Goal: Transaction & Acquisition: Purchase product/service

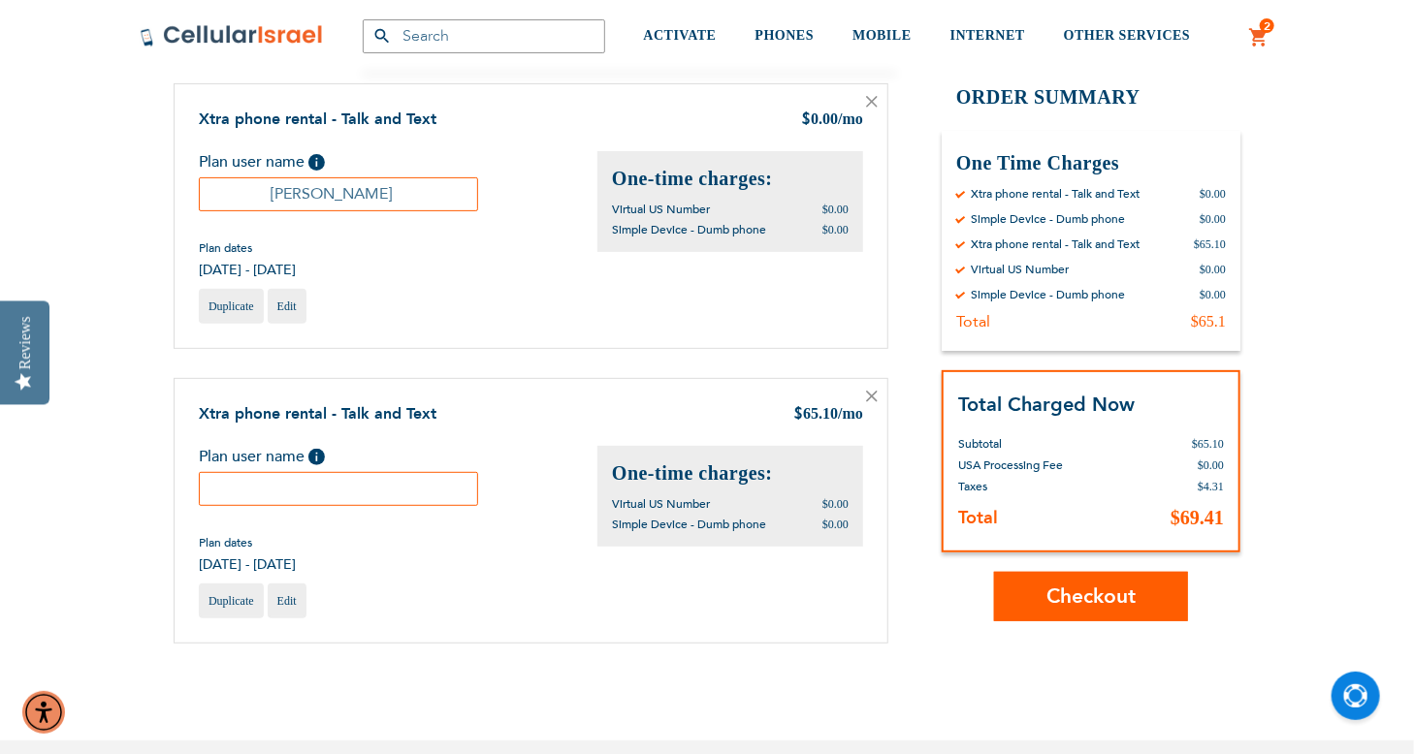
scroll to position [204, 0]
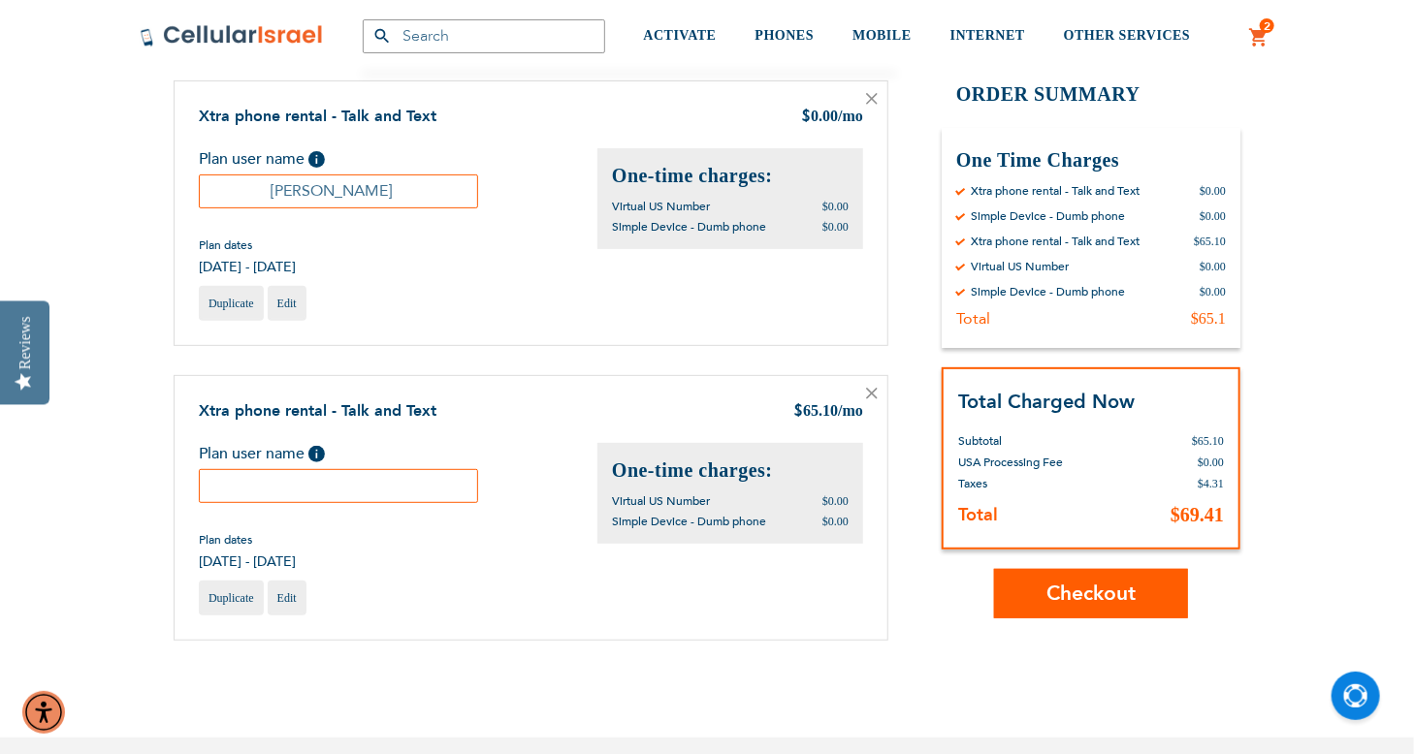
click at [432, 473] on input "text" at bounding box center [338, 486] width 279 height 34
type input "Sarah Pinkovics"
click at [873, 98] on icon at bounding box center [872, 99] width 12 height 12
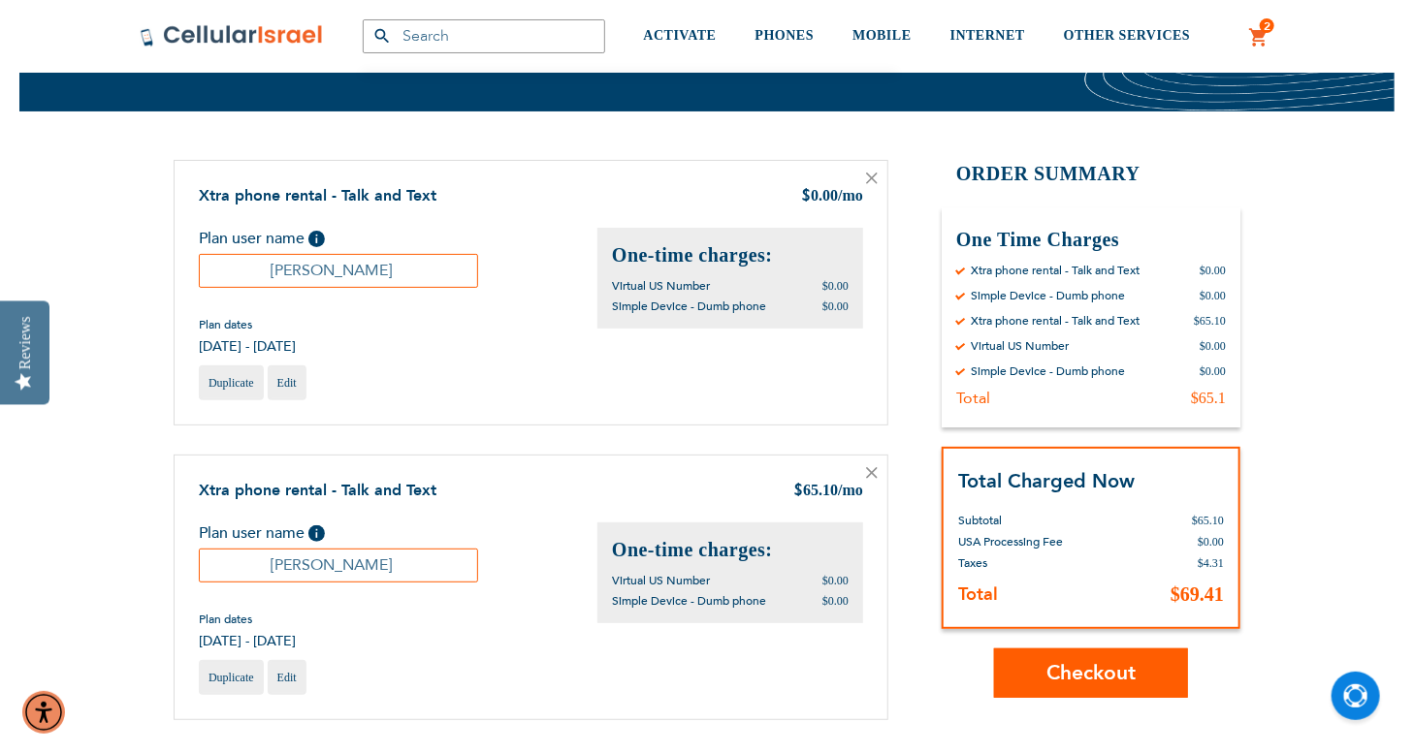
scroll to position [122, 0]
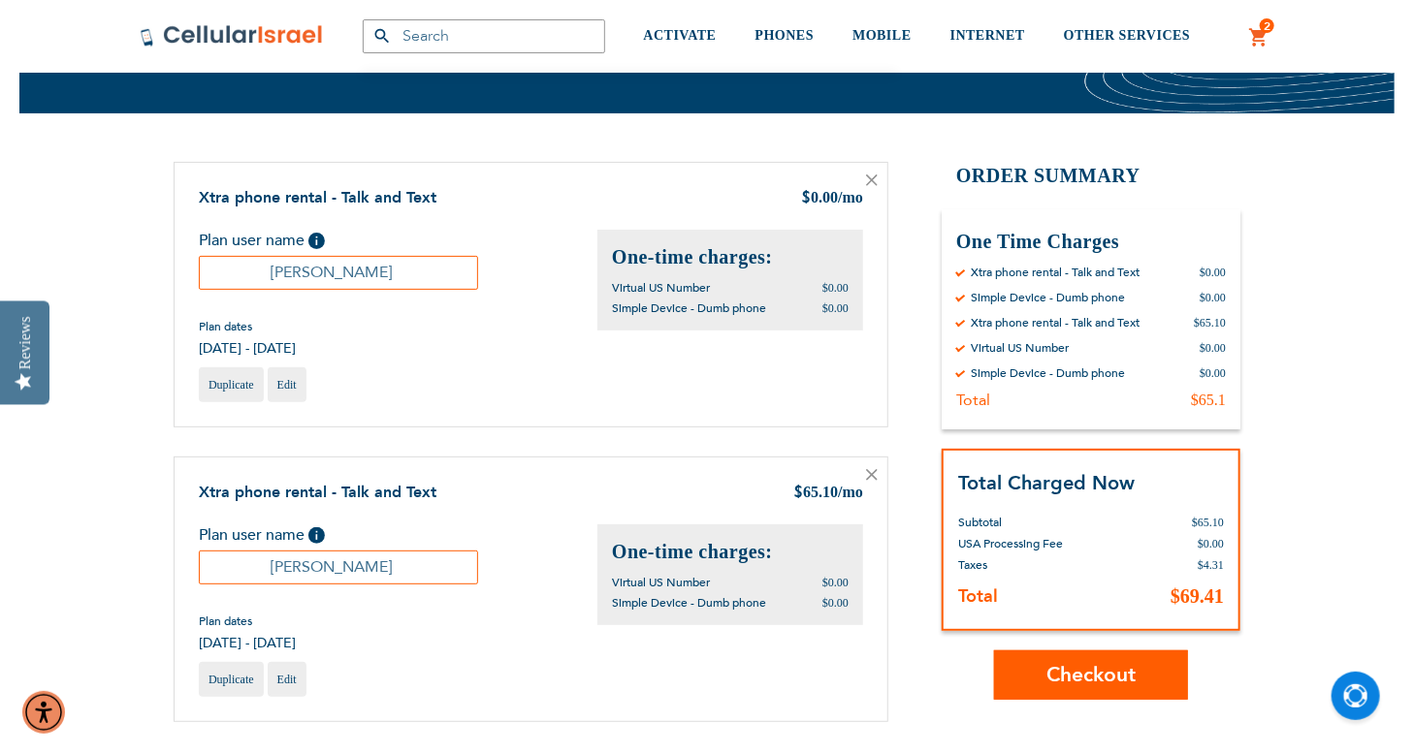
click at [1089, 657] on button "Checkout" at bounding box center [1091, 675] width 194 height 49
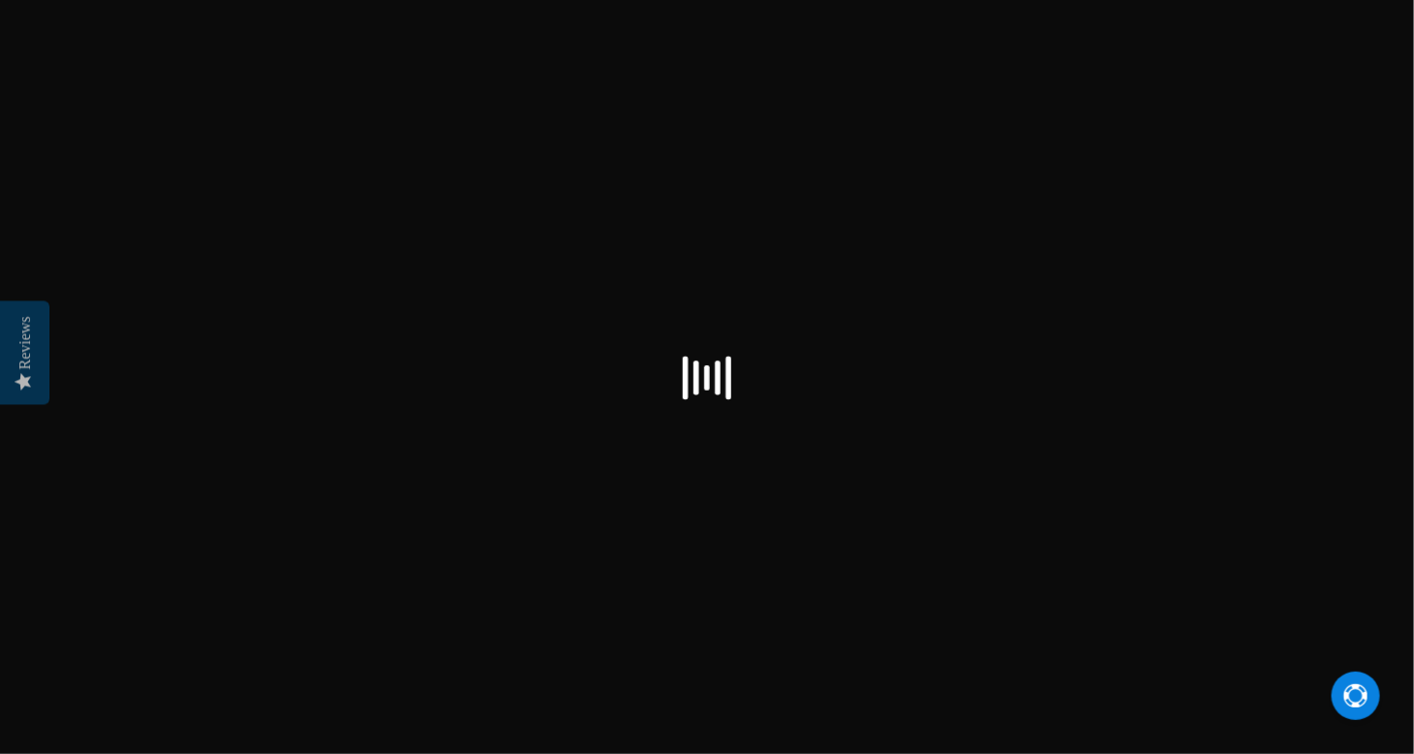
select select "US"
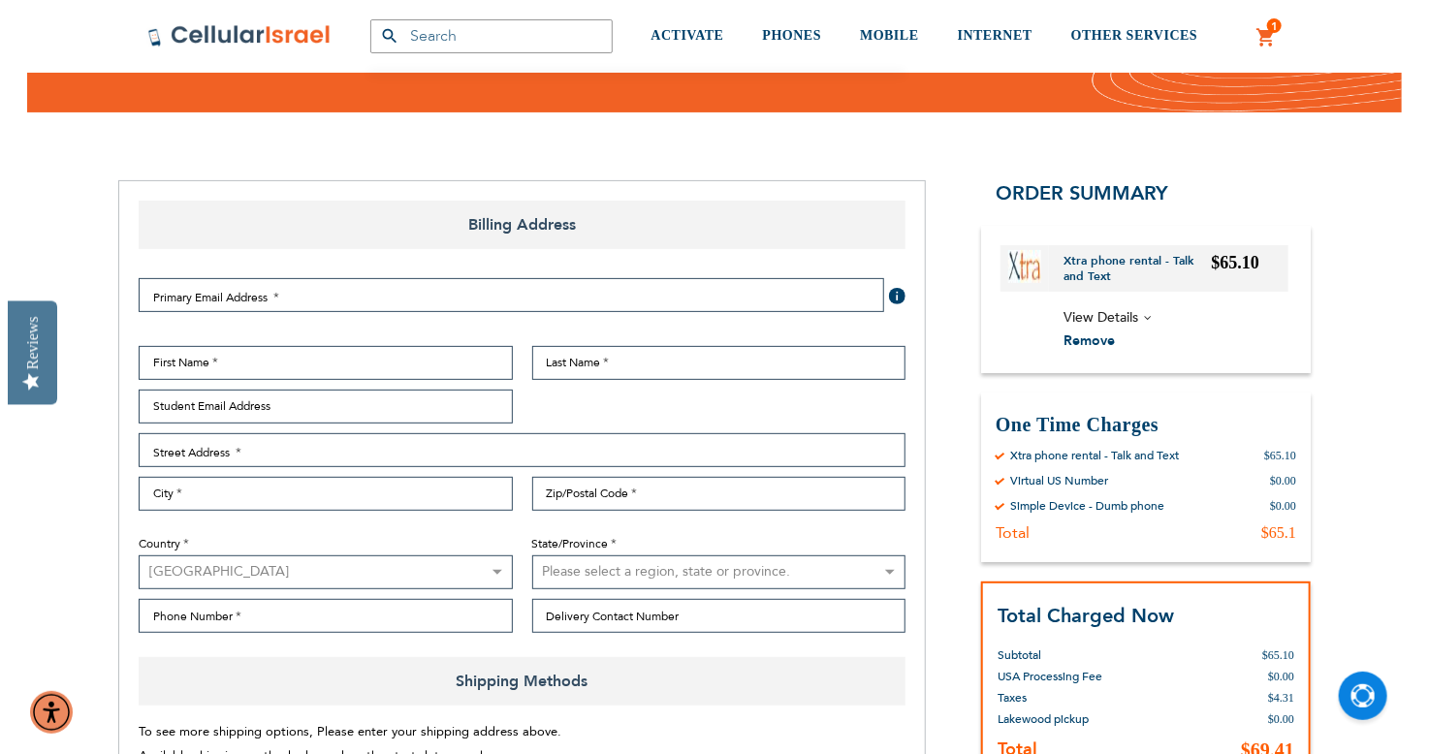
scroll to position [142, 0]
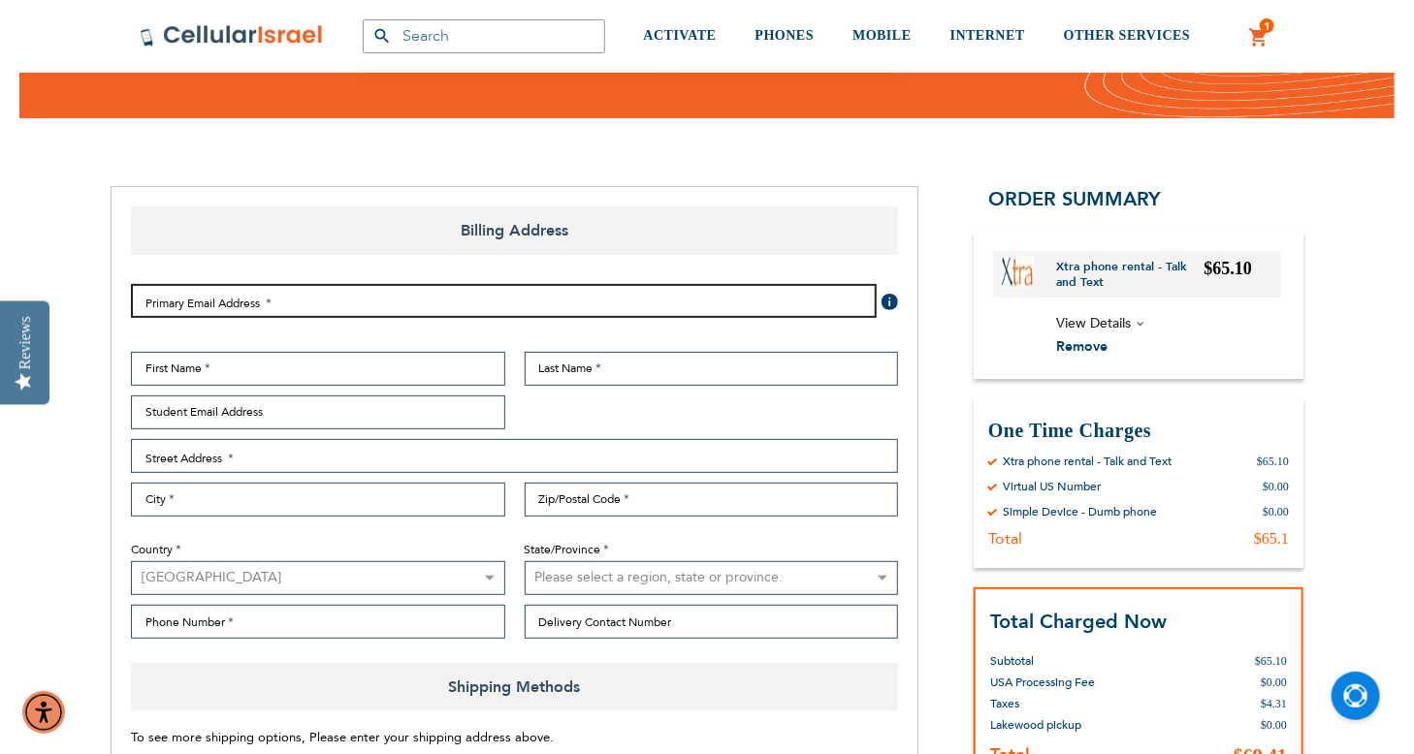
click at [536, 302] on input "Email Address" at bounding box center [504, 301] width 746 height 34
type input "[EMAIL_ADDRESS][DOMAIN_NAME]"
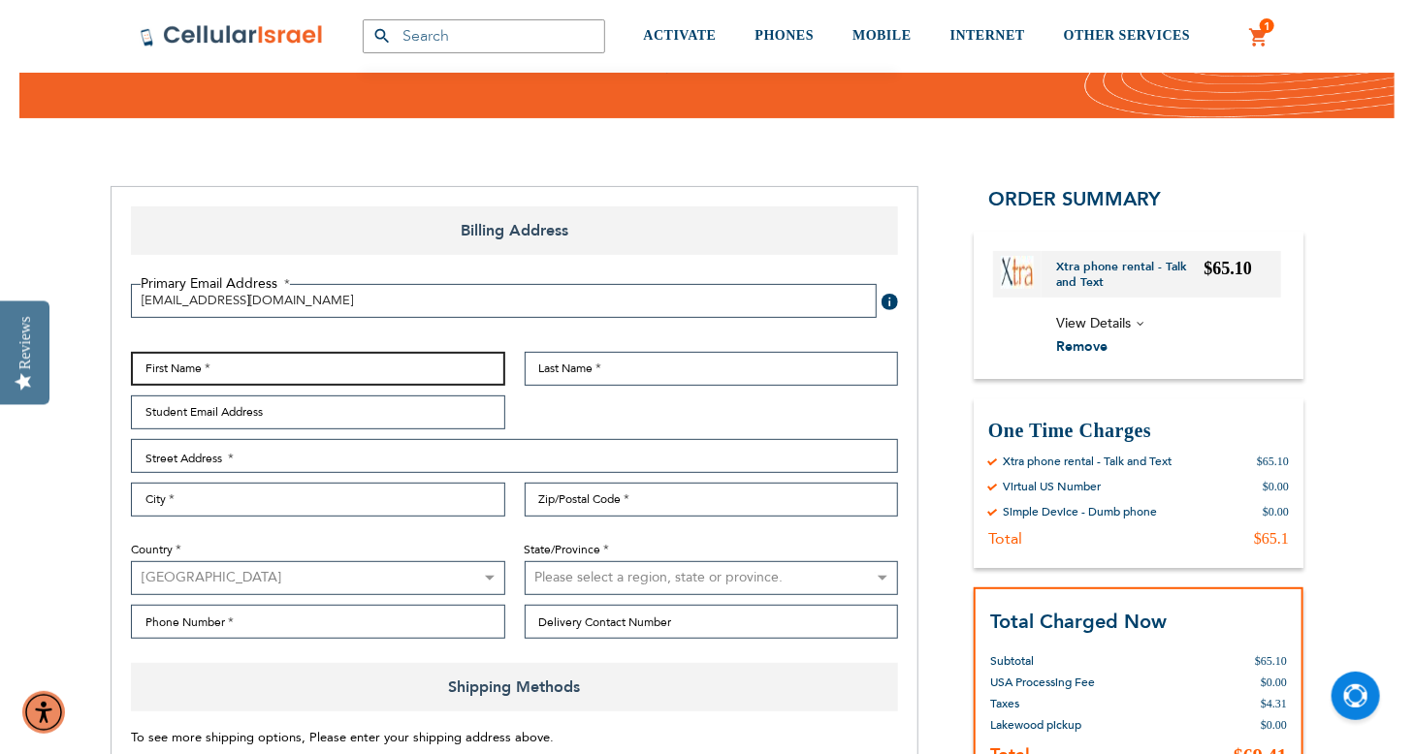
click at [357, 370] on input "First Name" at bounding box center [318, 369] width 374 height 34
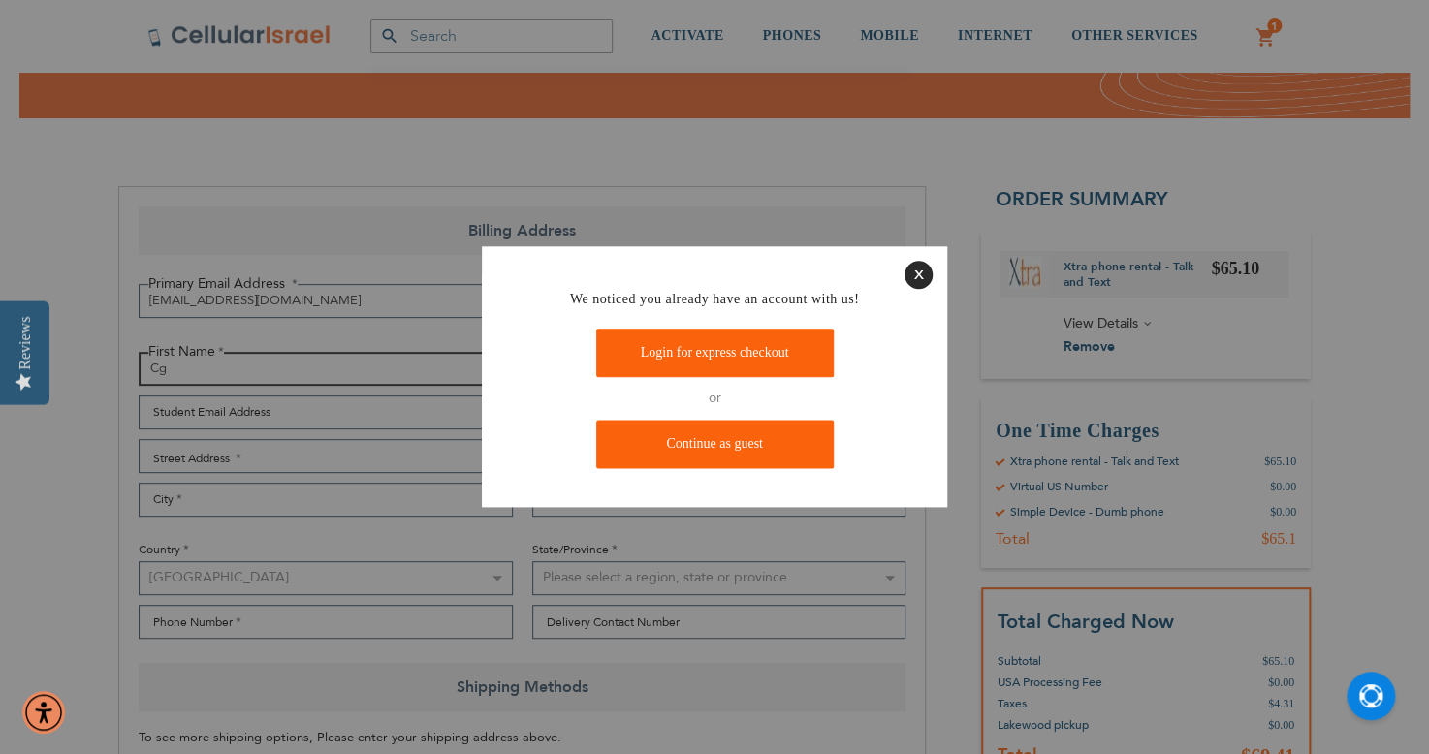
type input "Cg"
click at [651, 339] on link "Login for express checkout" at bounding box center [715, 353] width 238 height 48
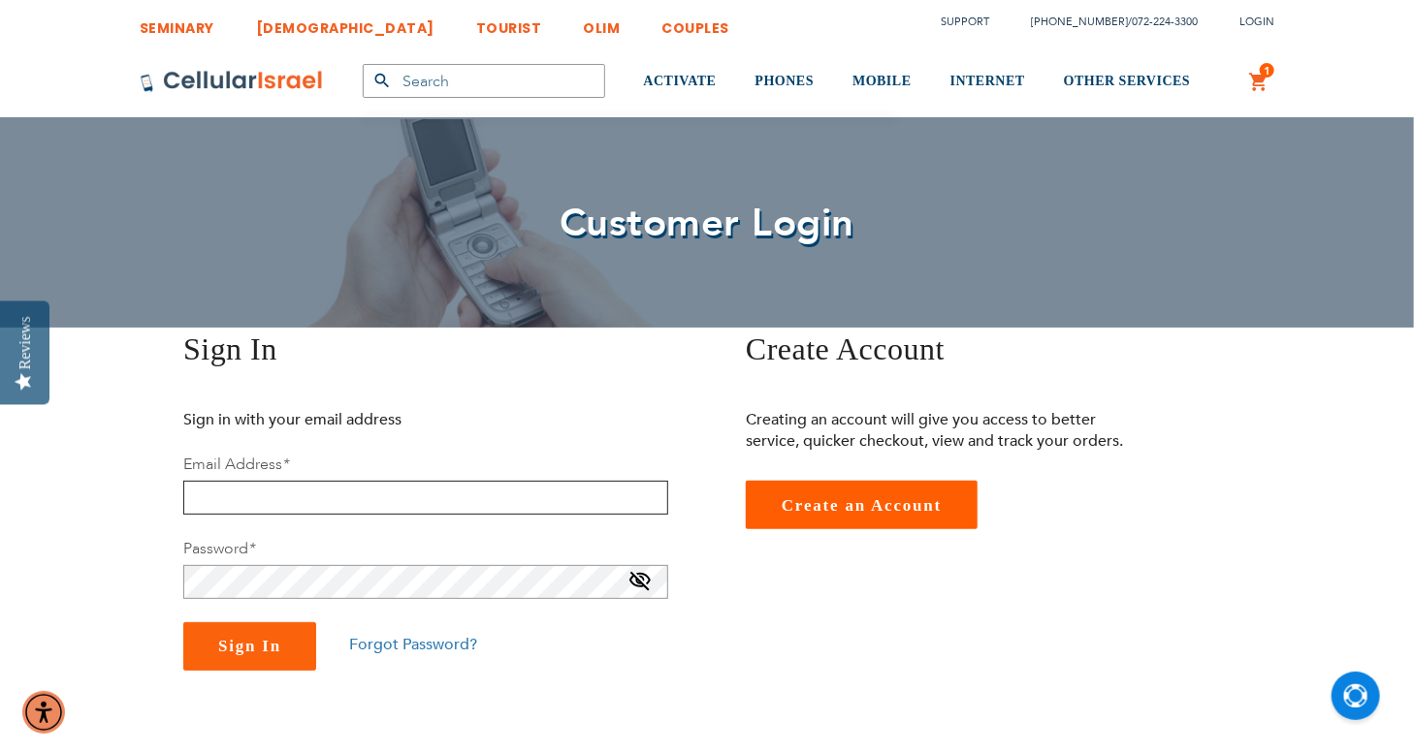
click at [467, 492] on input "email" at bounding box center [425, 498] width 485 height 34
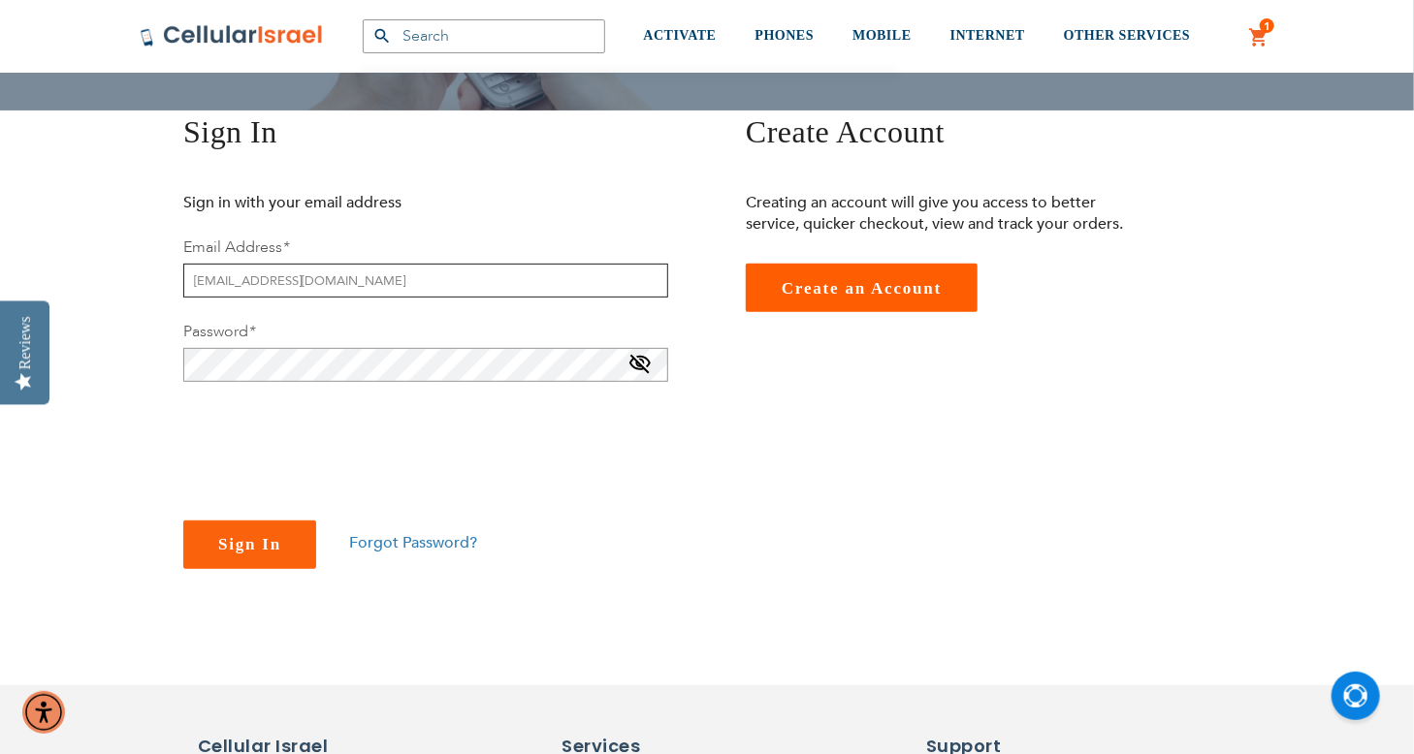
scroll to position [219, 0]
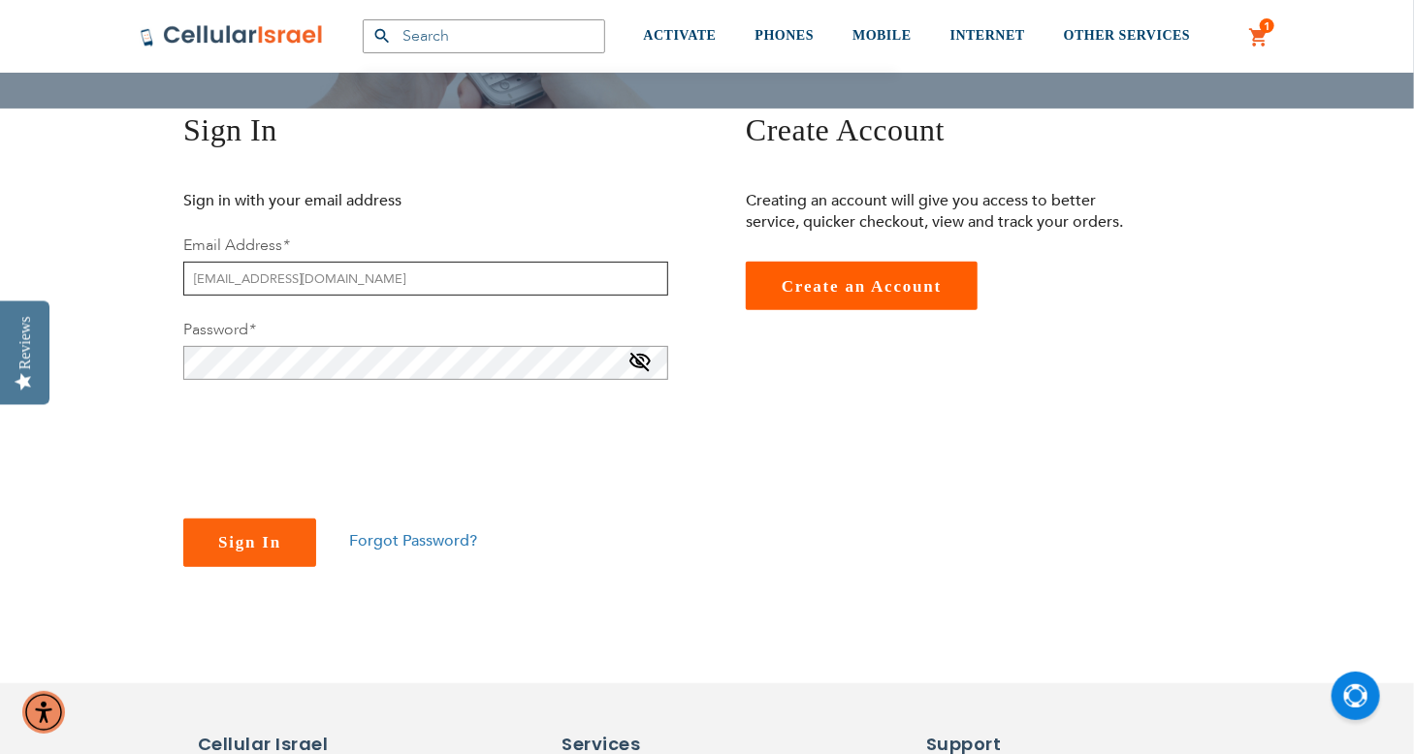
type input "chayapink@gmail.com"
click at [410, 548] on span "Forgot Password?" at bounding box center [413, 540] width 128 height 21
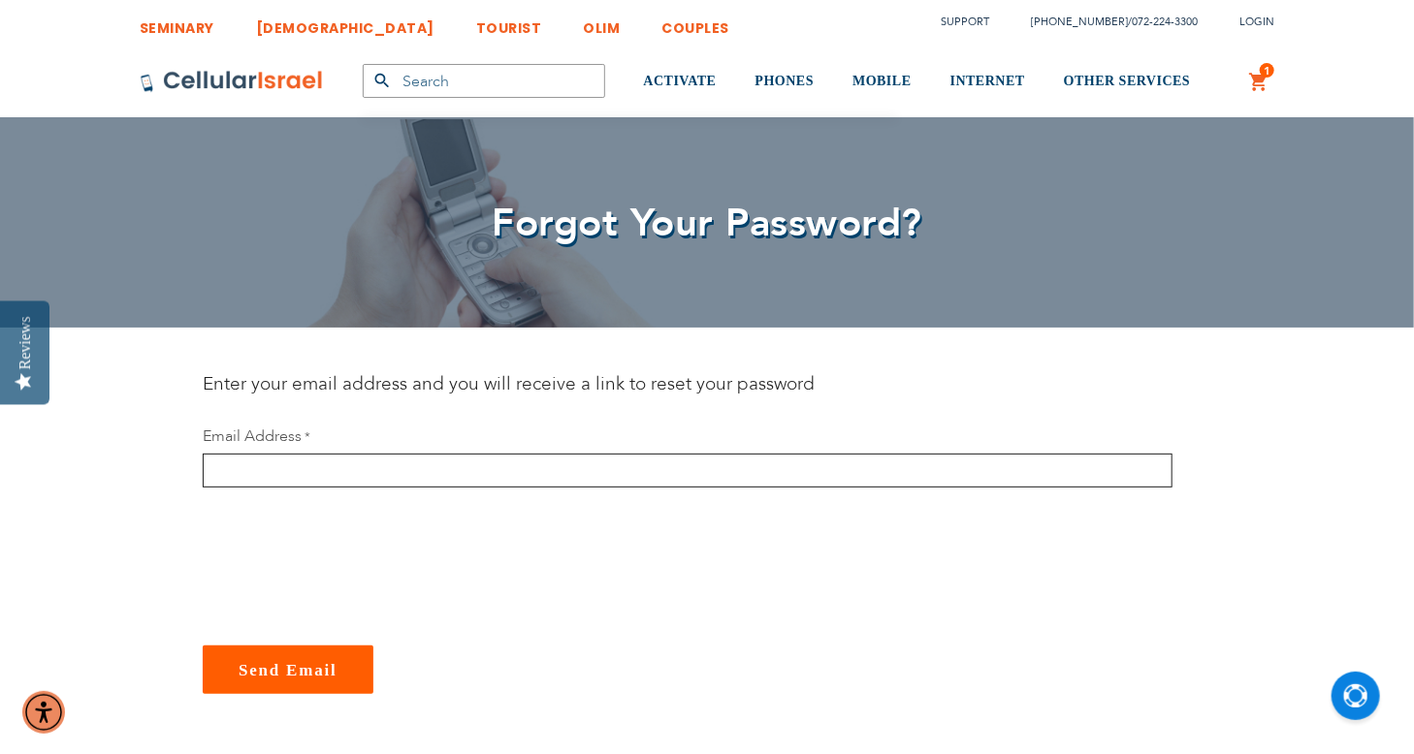
click at [461, 474] on input "email" at bounding box center [688, 471] width 970 height 34
type input "[EMAIL_ADDRESS][DOMAIN_NAME]"
checkbox input "true"
click at [287, 657] on button "Send Email" at bounding box center [288, 670] width 171 height 48
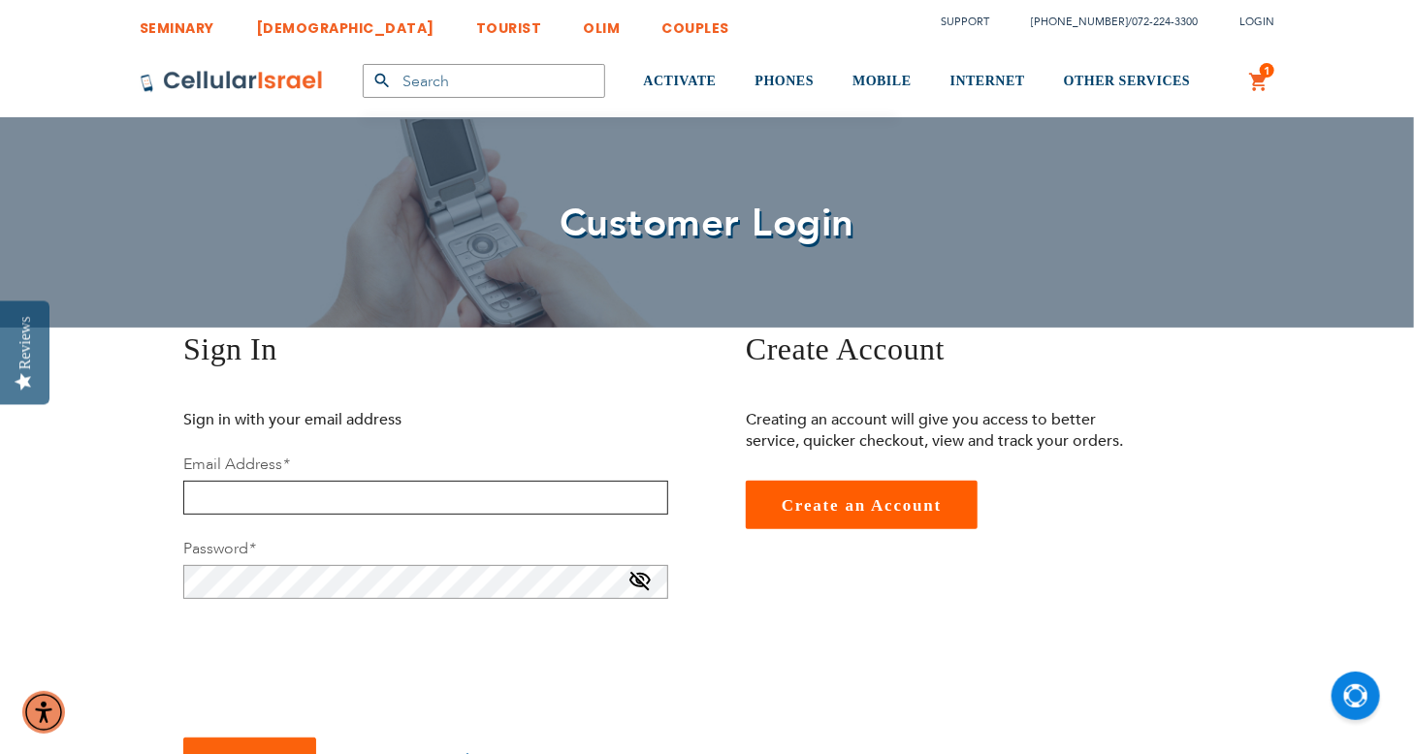
click at [442, 490] on input "email" at bounding box center [425, 498] width 485 height 34
type input "chayapink@gmail.com"
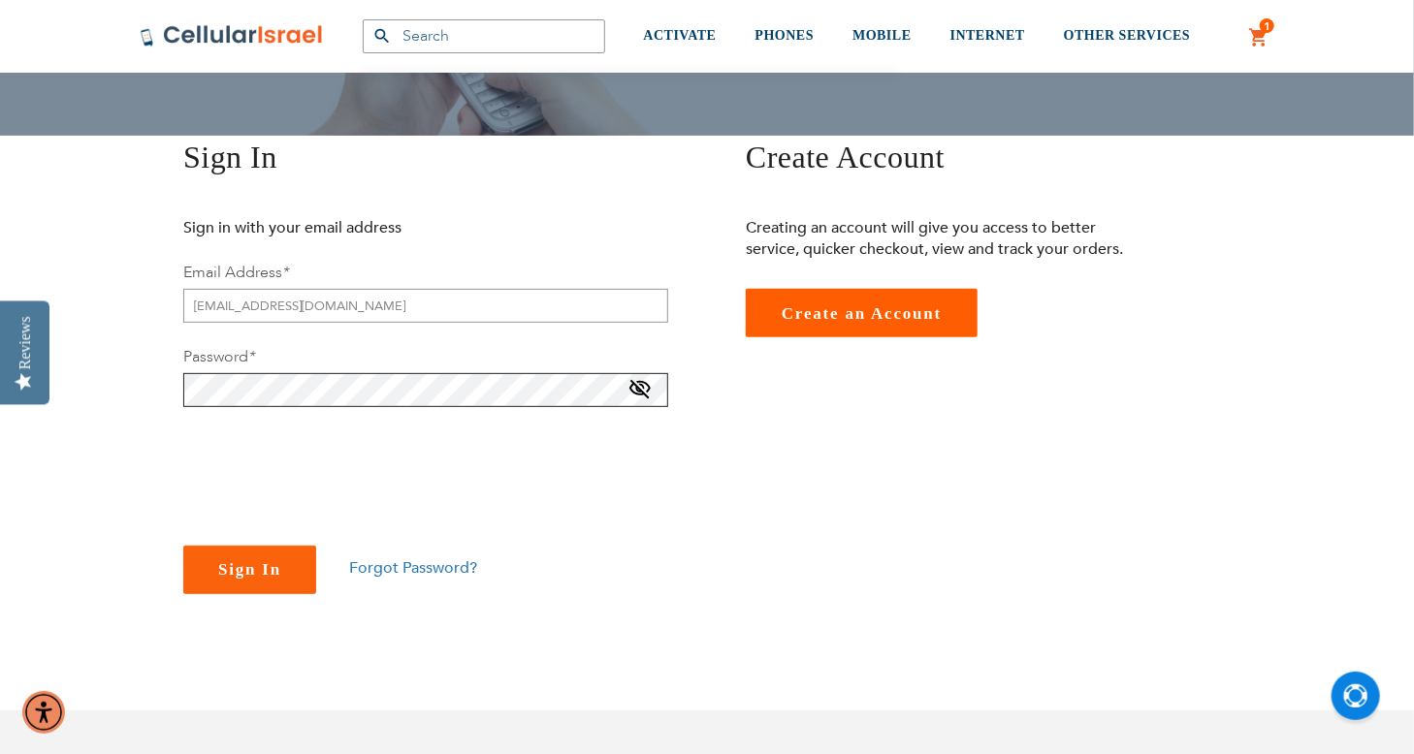
scroll to position [194, 0]
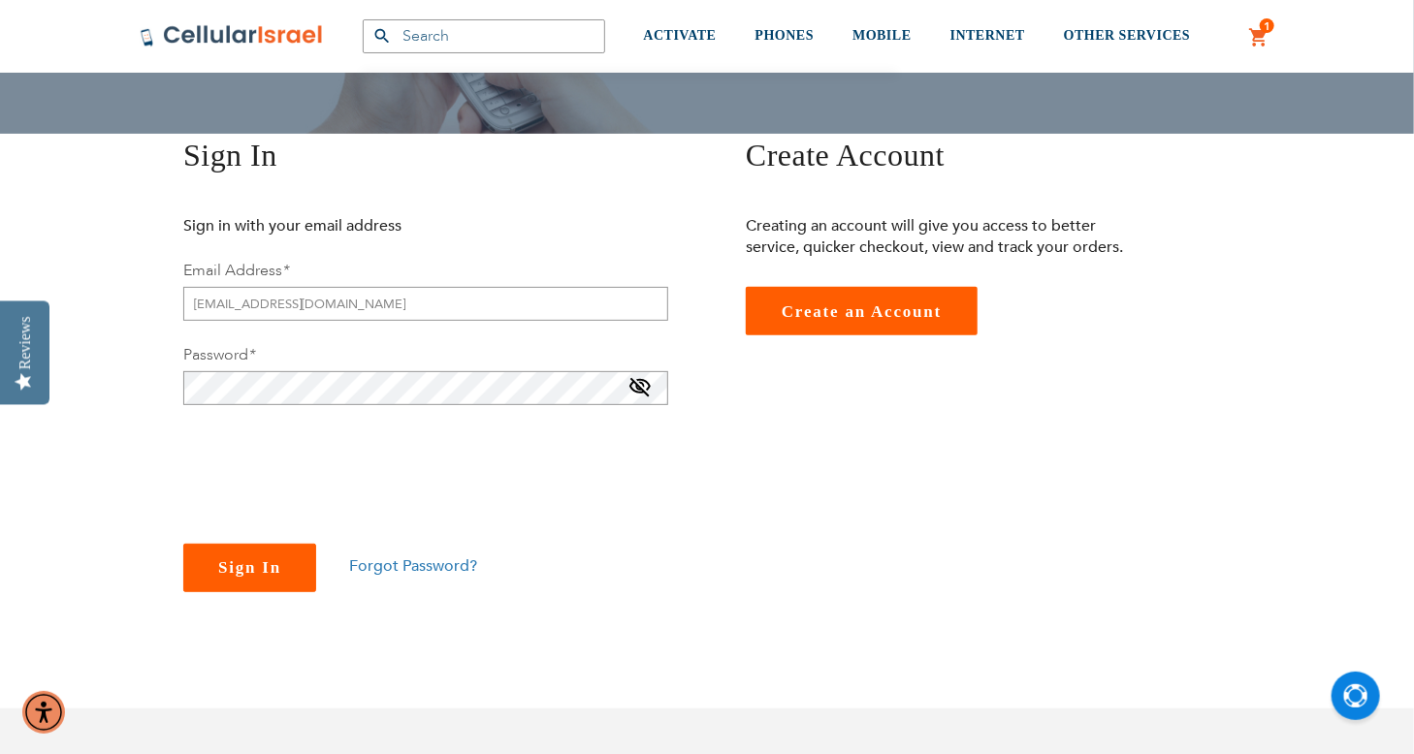
checkbox input "true"
click at [242, 581] on button "Sign In" at bounding box center [249, 568] width 133 height 48
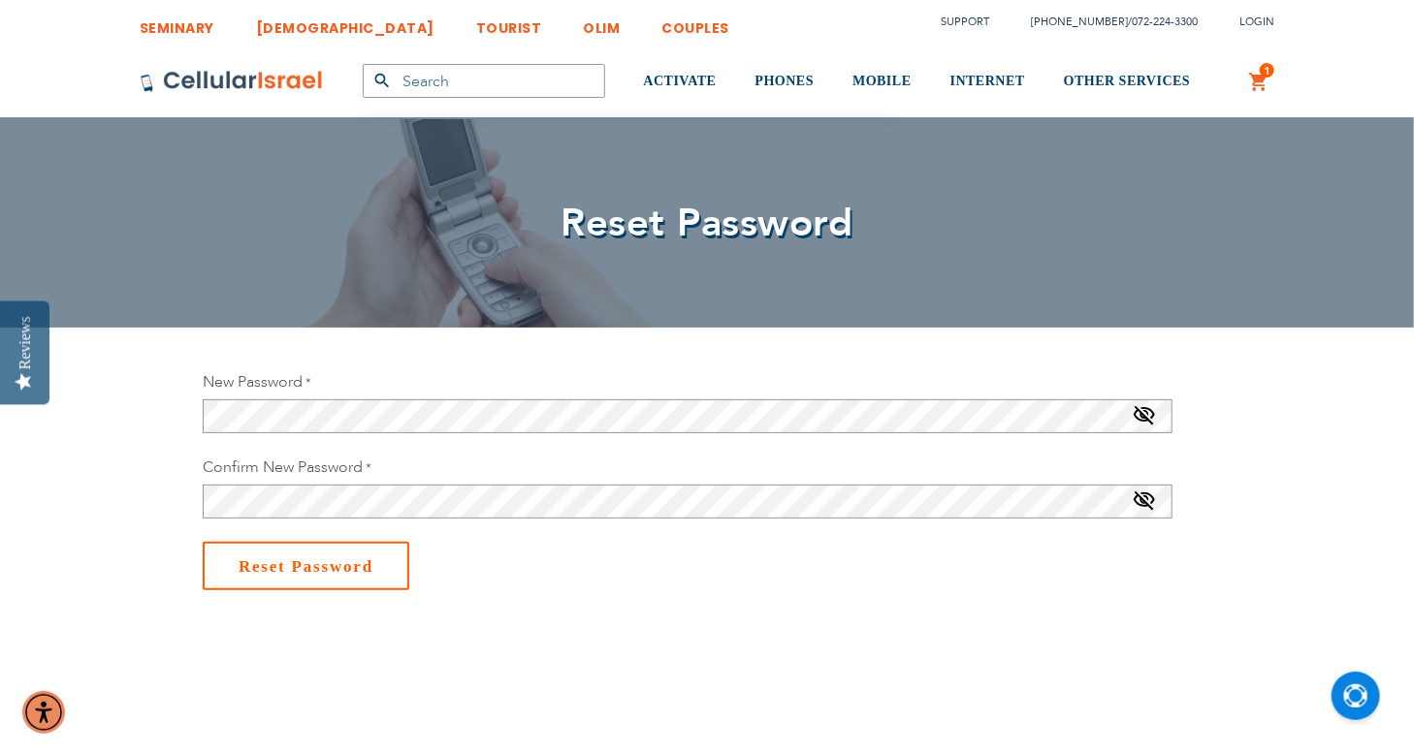
click at [275, 563] on span "Reset Password" at bounding box center [306, 567] width 135 height 18
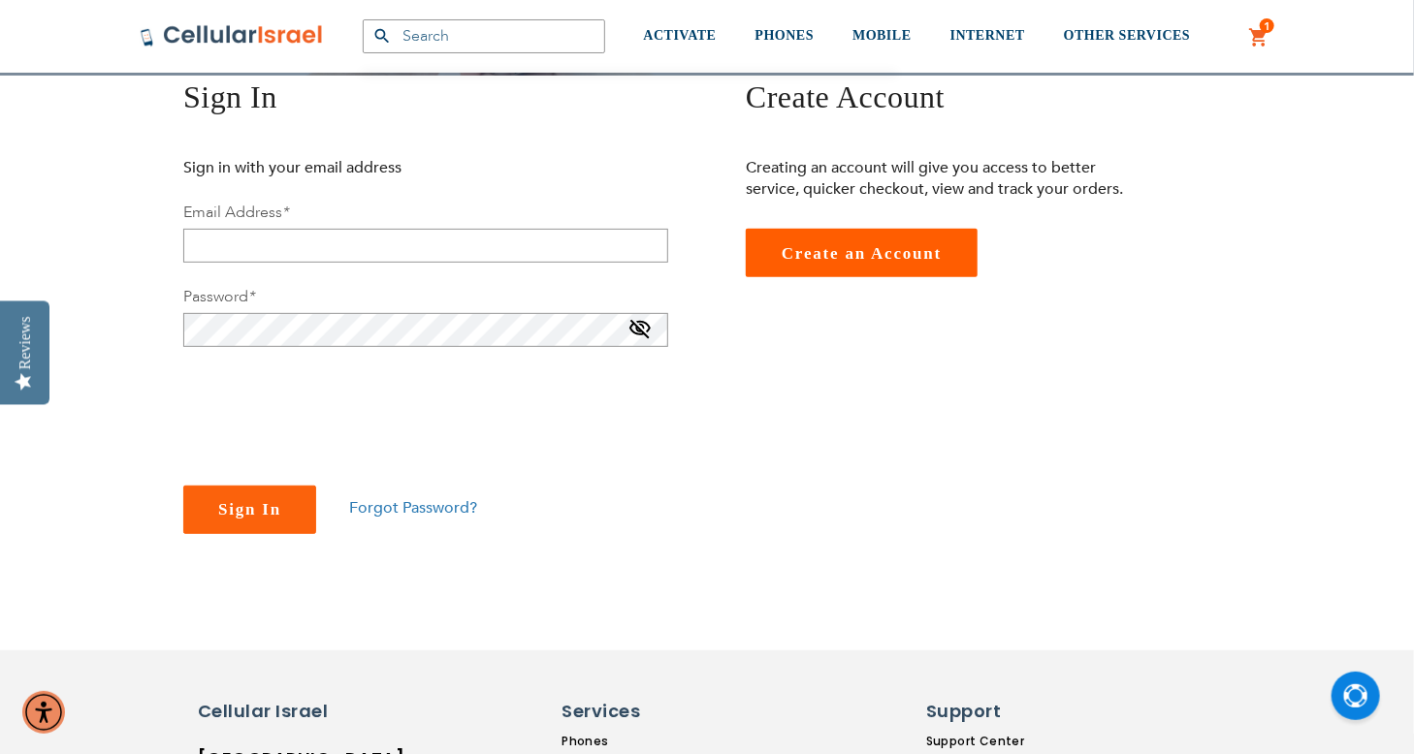
scroll to position [254, 0]
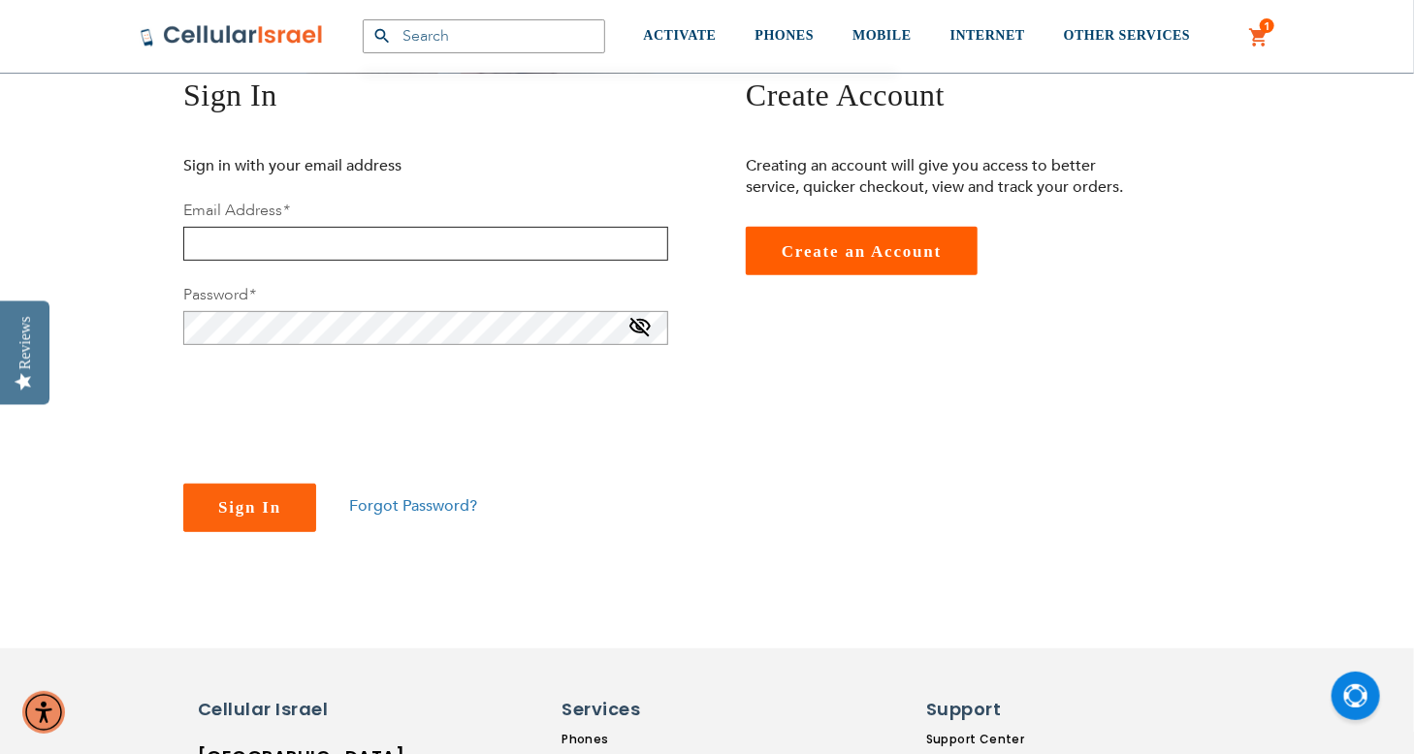
click at [305, 241] on input "email" at bounding box center [425, 244] width 485 height 34
type input "[EMAIL_ADDRESS][DOMAIN_NAME]"
checkbox input "true"
click at [250, 493] on button "Sign In" at bounding box center [249, 508] width 133 height 48
